Goal: Information Seeking & Learning: Learn about a topic

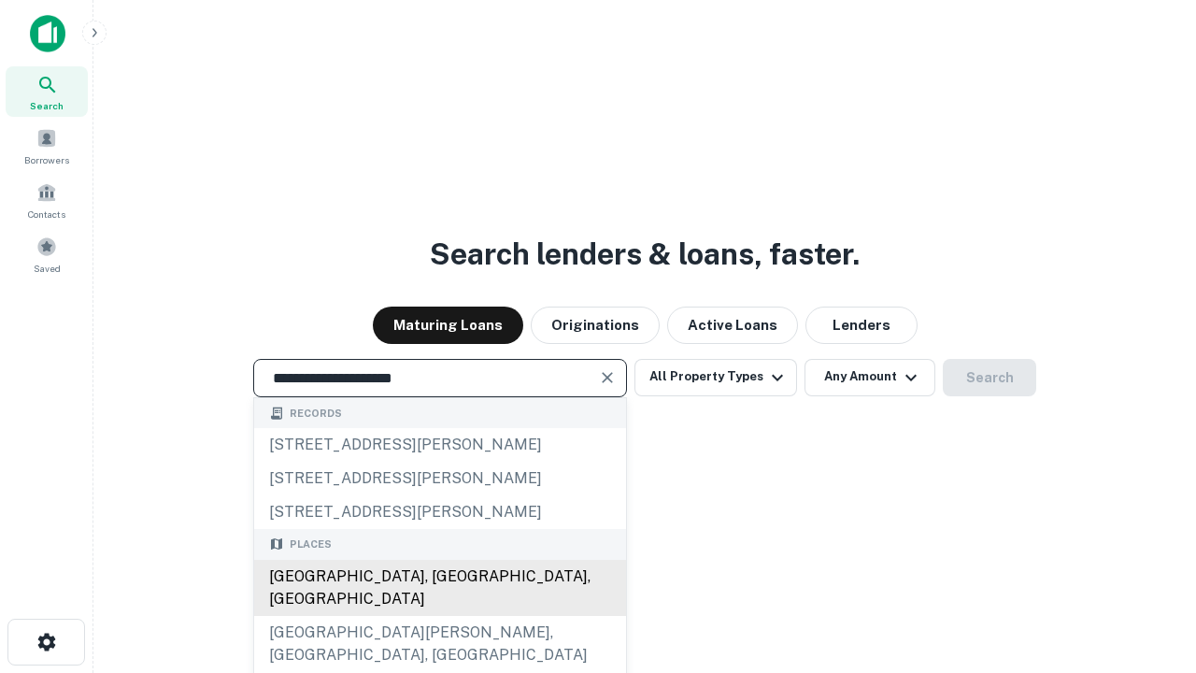
click at [439, 616] on div "Santa Monica, CA, USA" at bounding box center [440, 588] width 372 height 56
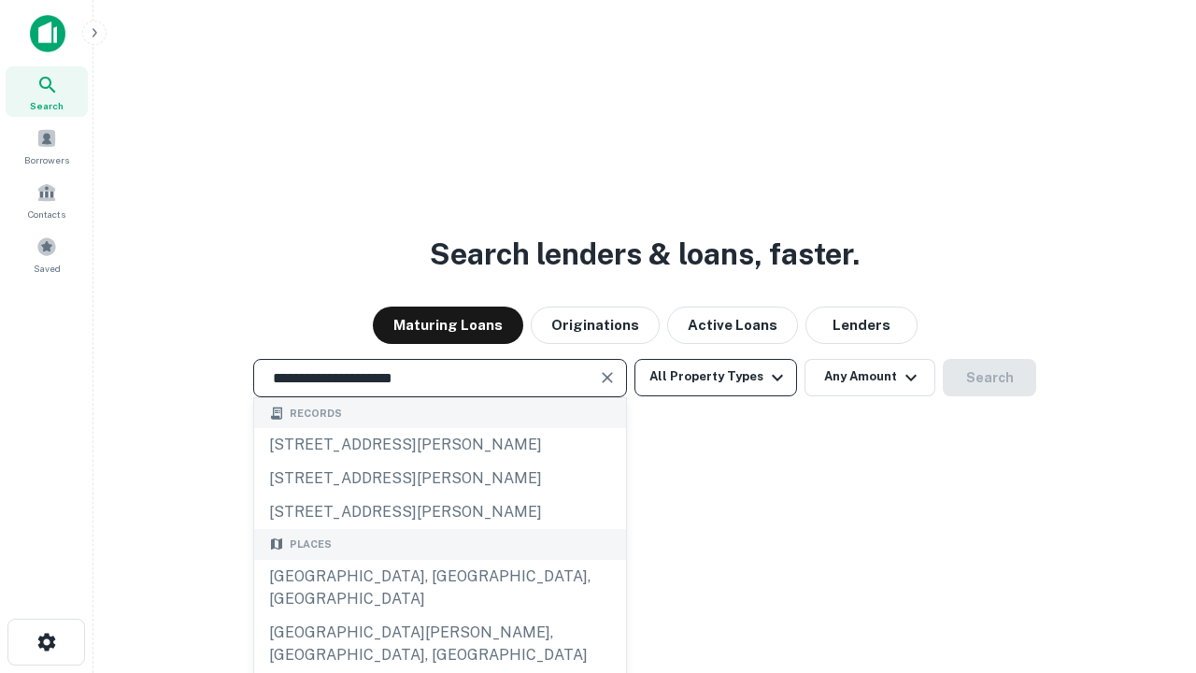
type input "**********"
click at [716, 376] on button "All Property Types" at bounding box center [715, 377] width 163 height 37
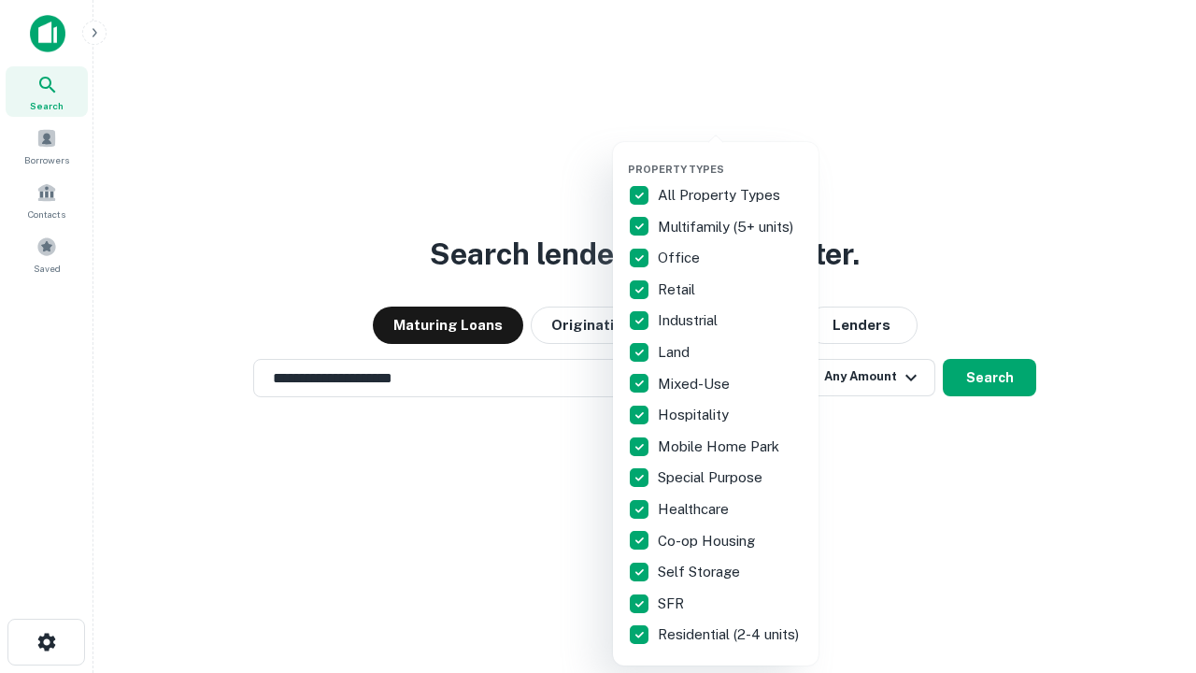
click at [731, 157] on button "button" at bounding box center [731, 157] width 206 height 1
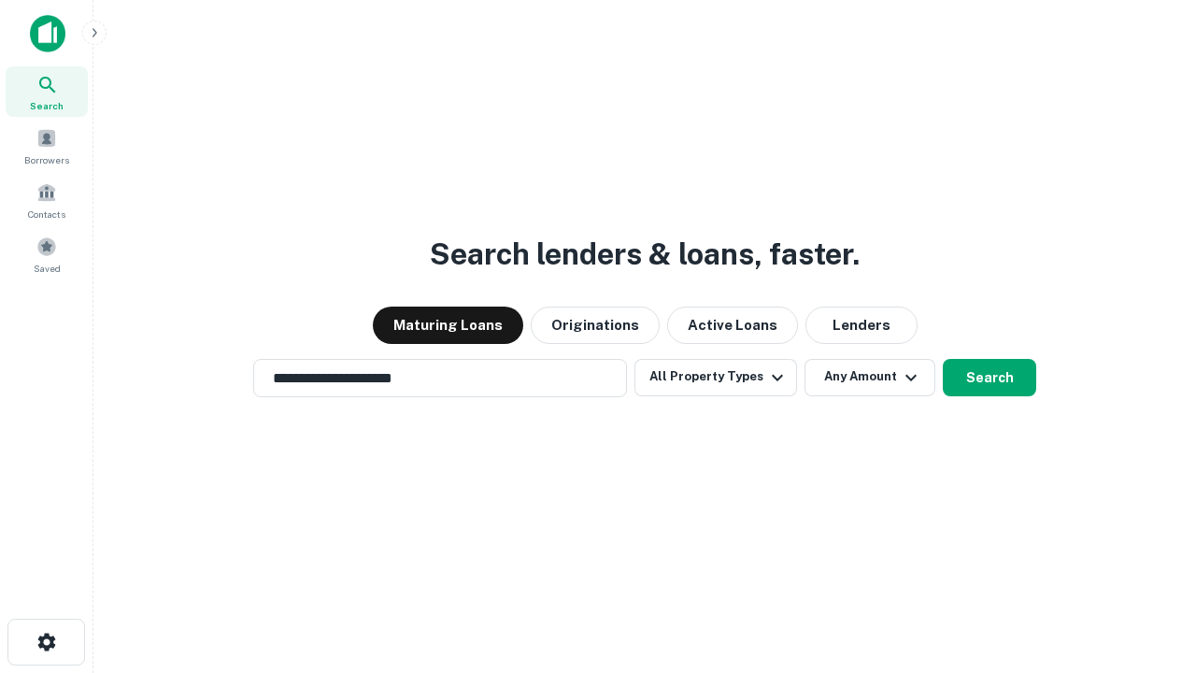
scroll to position [29, 0]
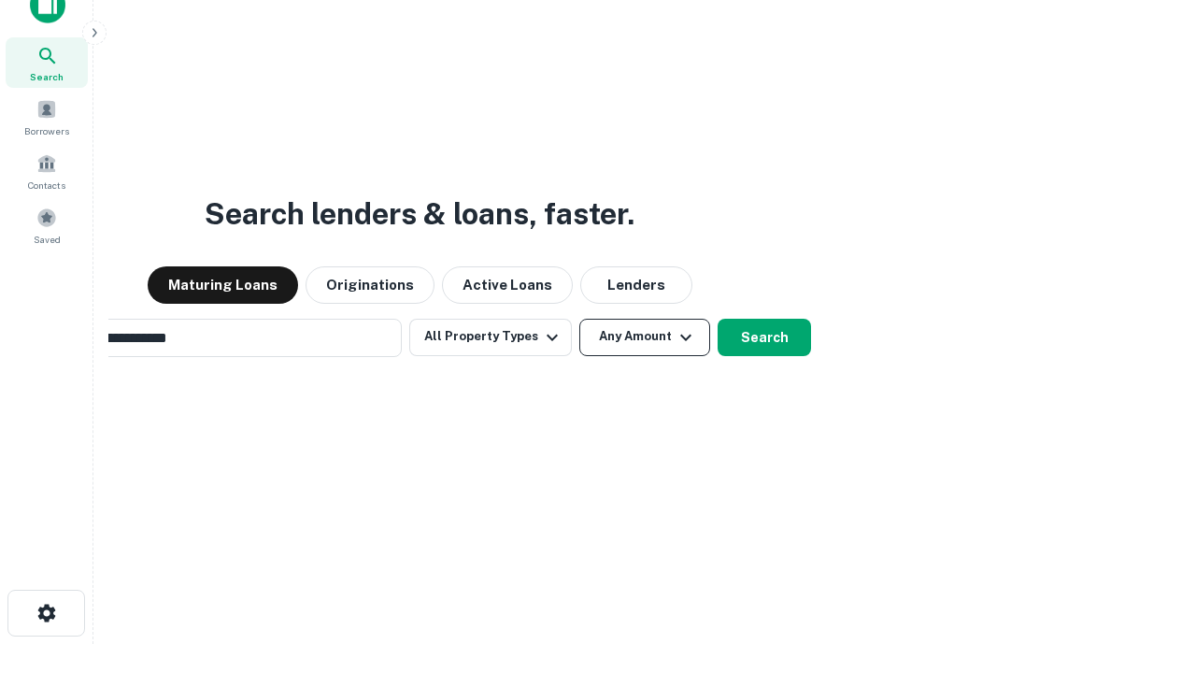
click at [579, 319] on button "Any Amount" at bounding box center [644, 337] width 131 height 37
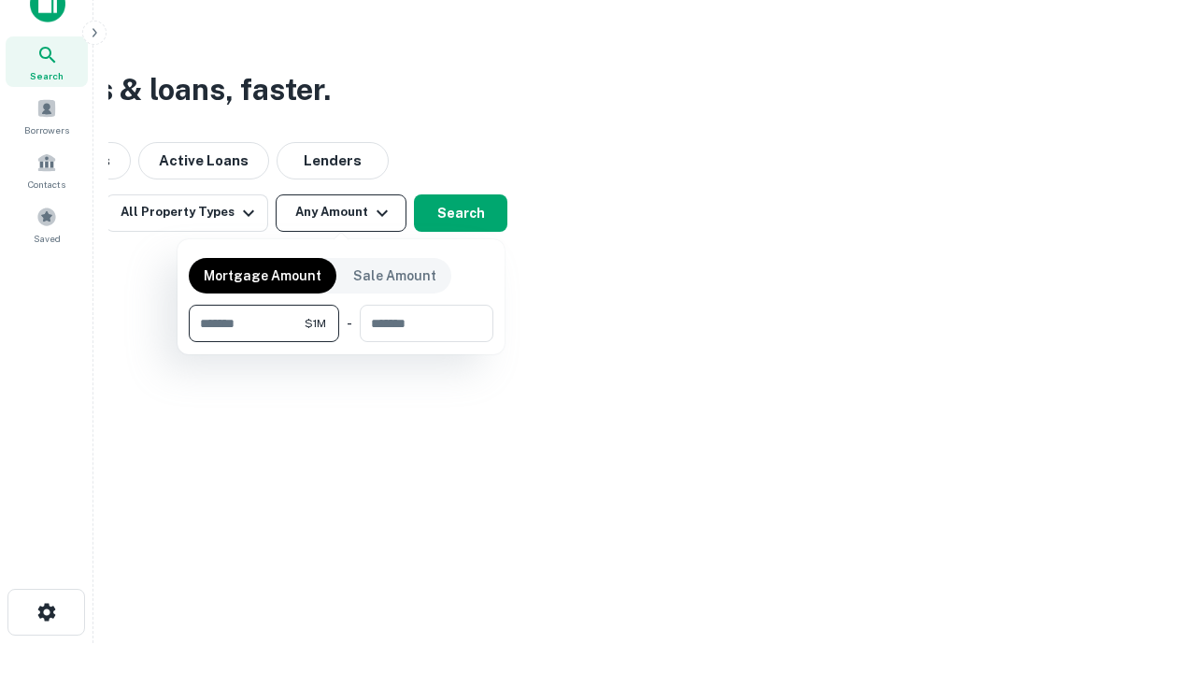
type input "*******"
click at [341, 342] on button "button" at bounding box center [341, 342] width 305 height 1
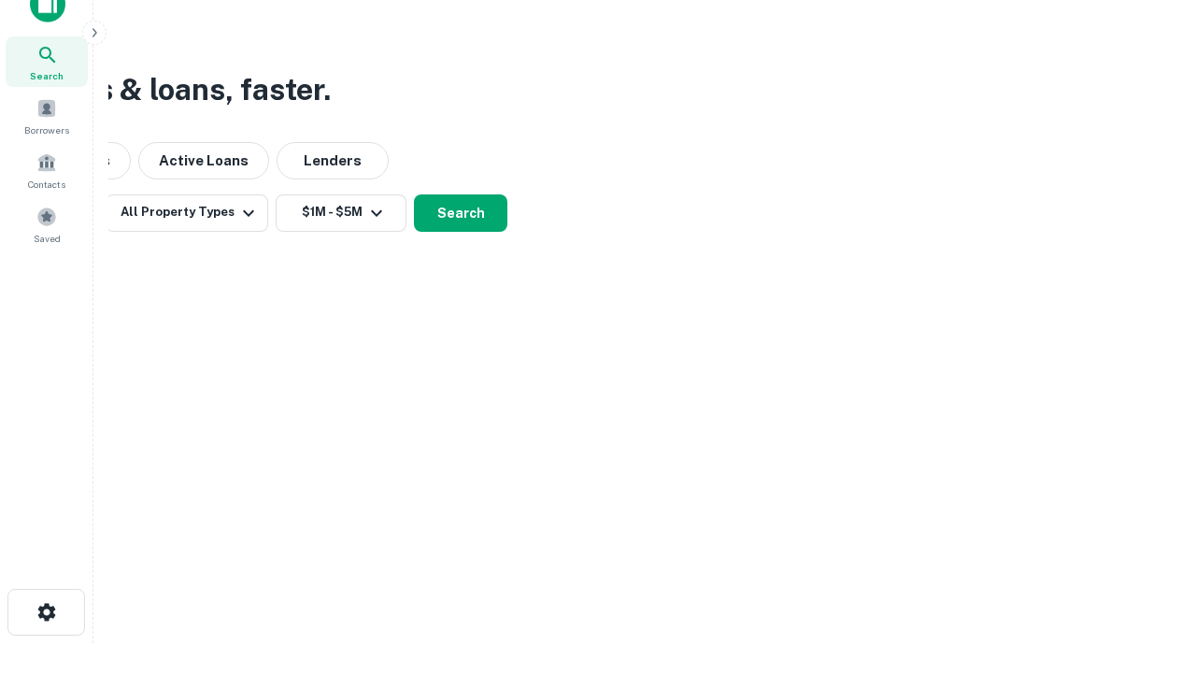
scroll to position [29, 0]
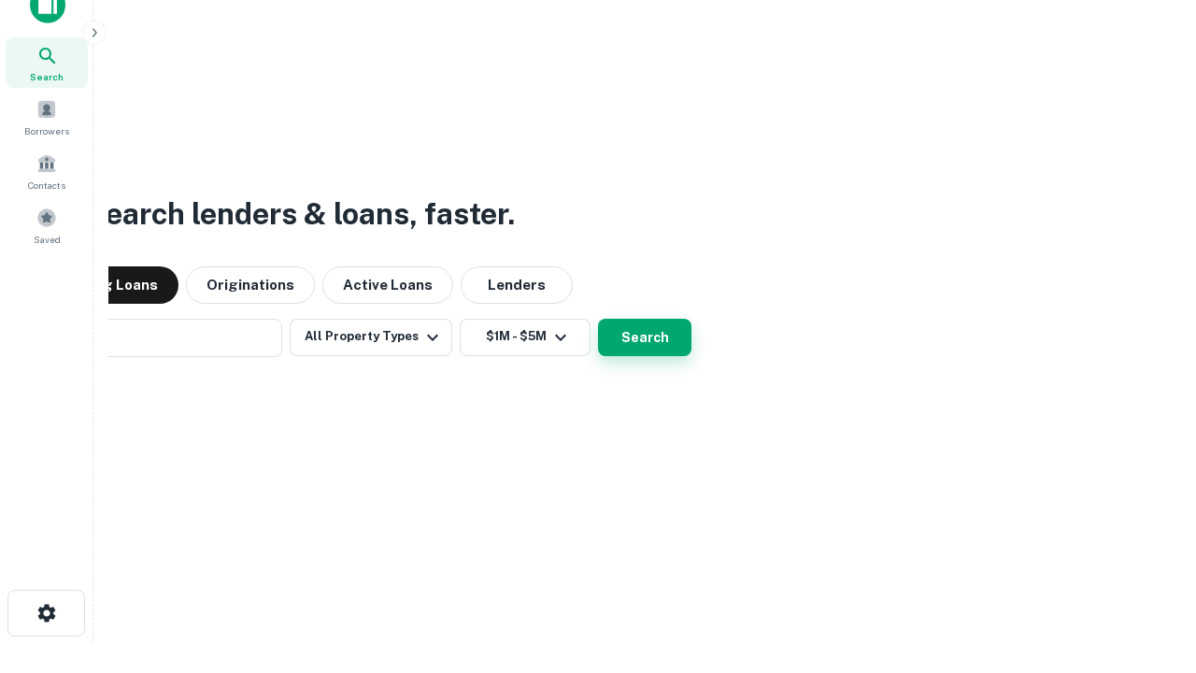
click at [598, 319] on button "Search" at bounding box center [644, 337] width 93 height 37
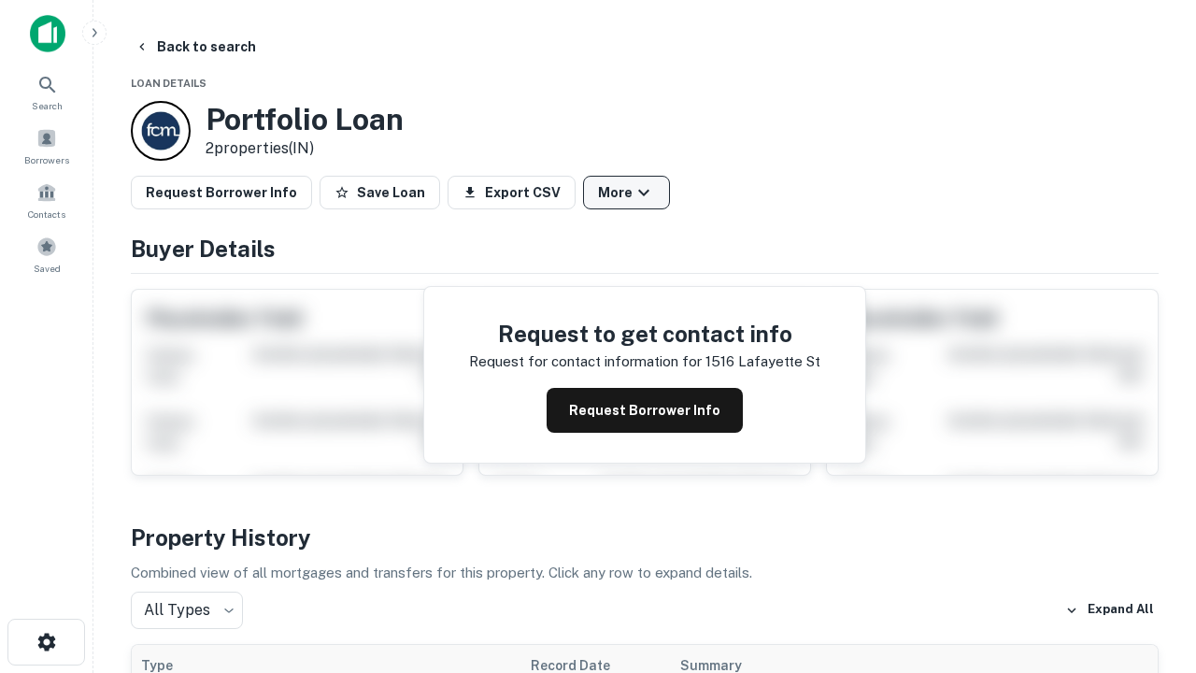
click at [626, 192] on button "More" at bounding box center [626, 193] width 87 height 34
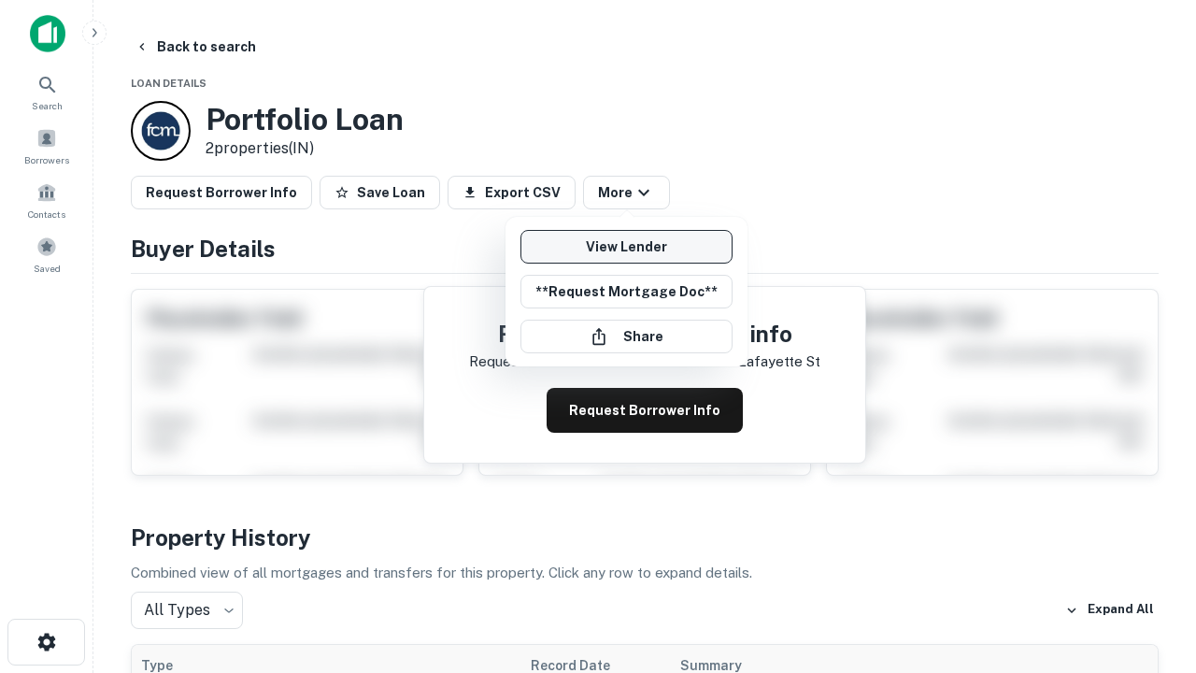
click at [626, 247] on link "View Lender" at bounding box center [626, 247] width 212 height 34
